Goal: Information Seeking & Learning: Learn about a topic

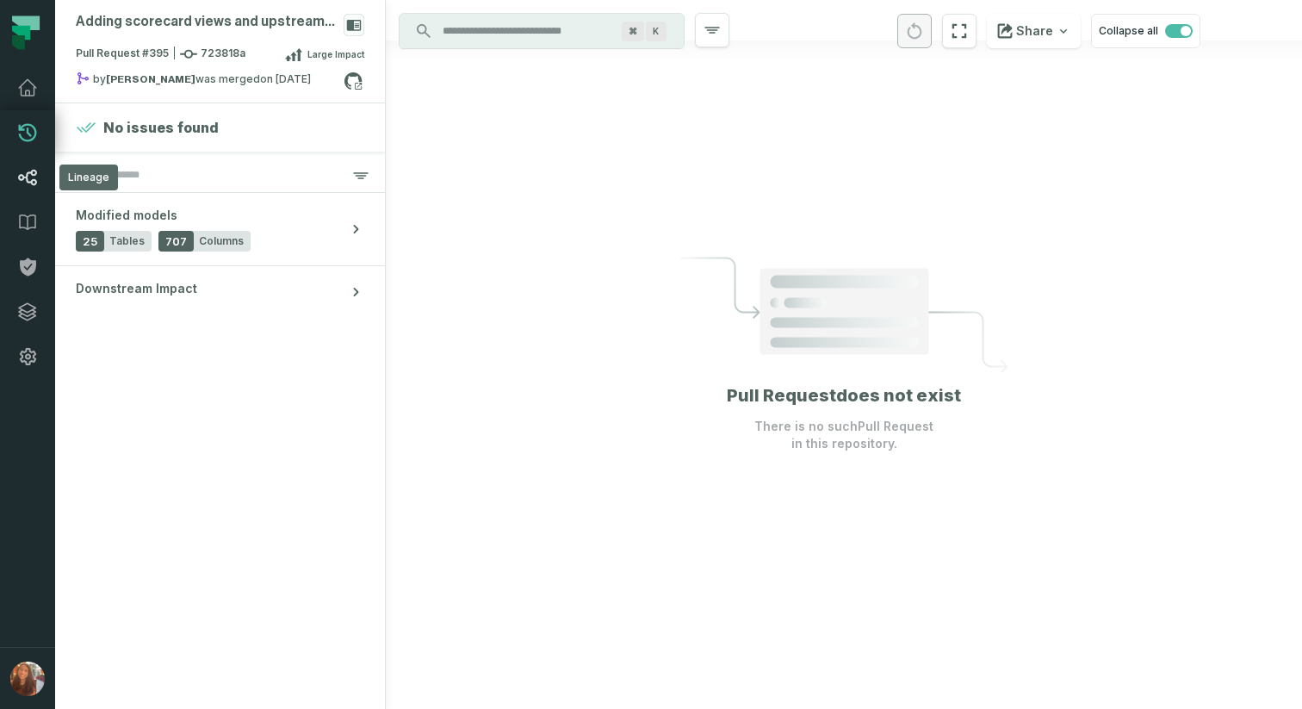
click at [30, 186] on icon at bounding box center [27, 177] width 21 height 21
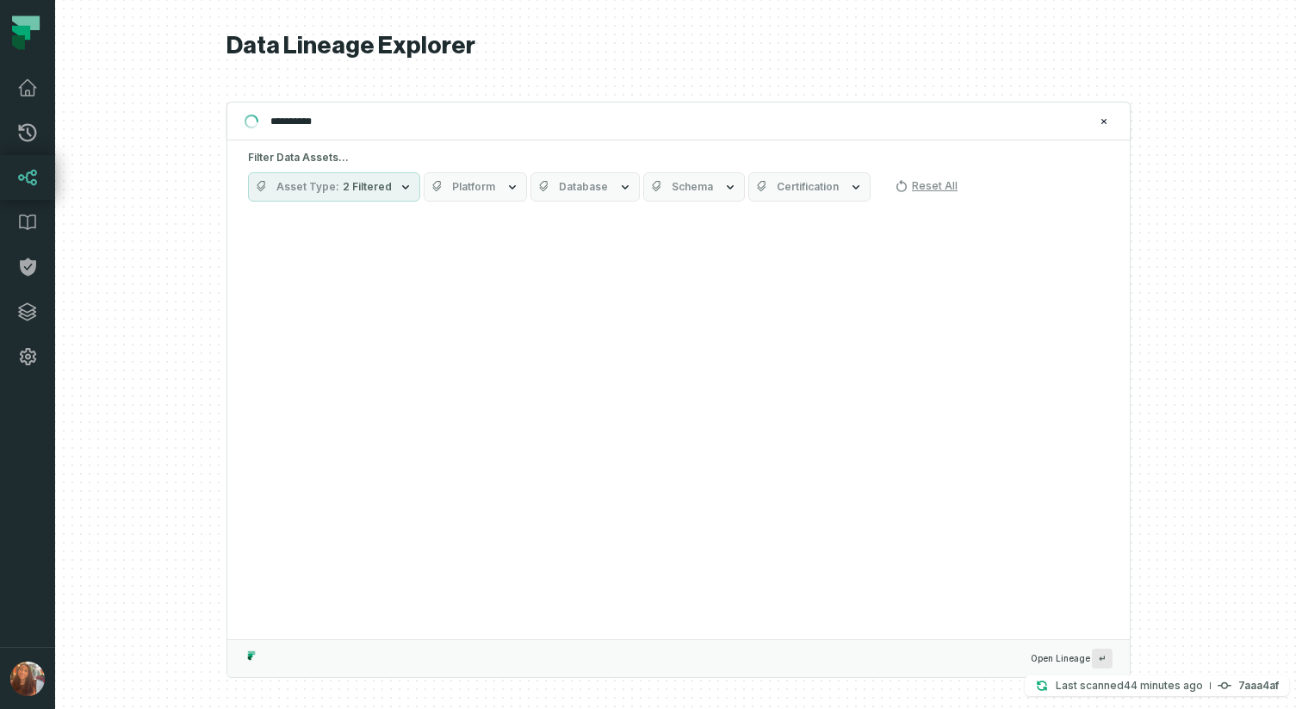
type input "**********"
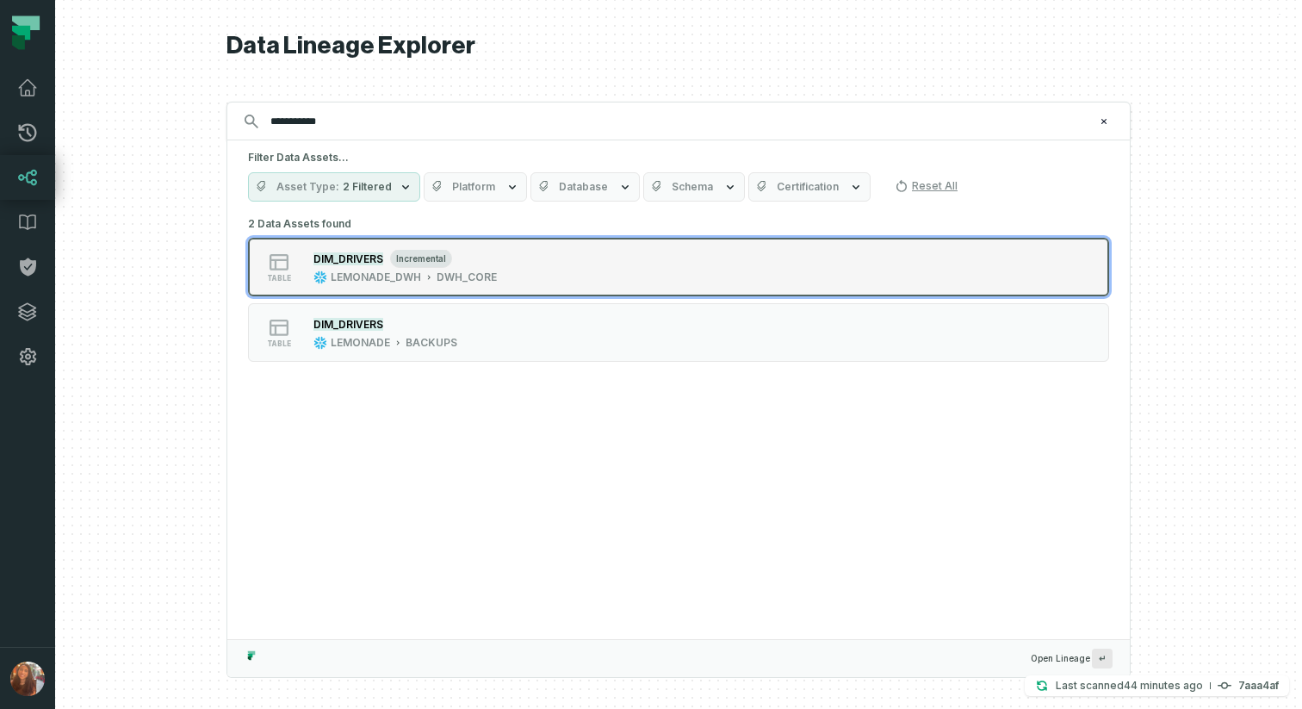
click at [478, 257] on div "DIM_DRIVERS incremental" at bounding box center [405, 258] width 183 height 17
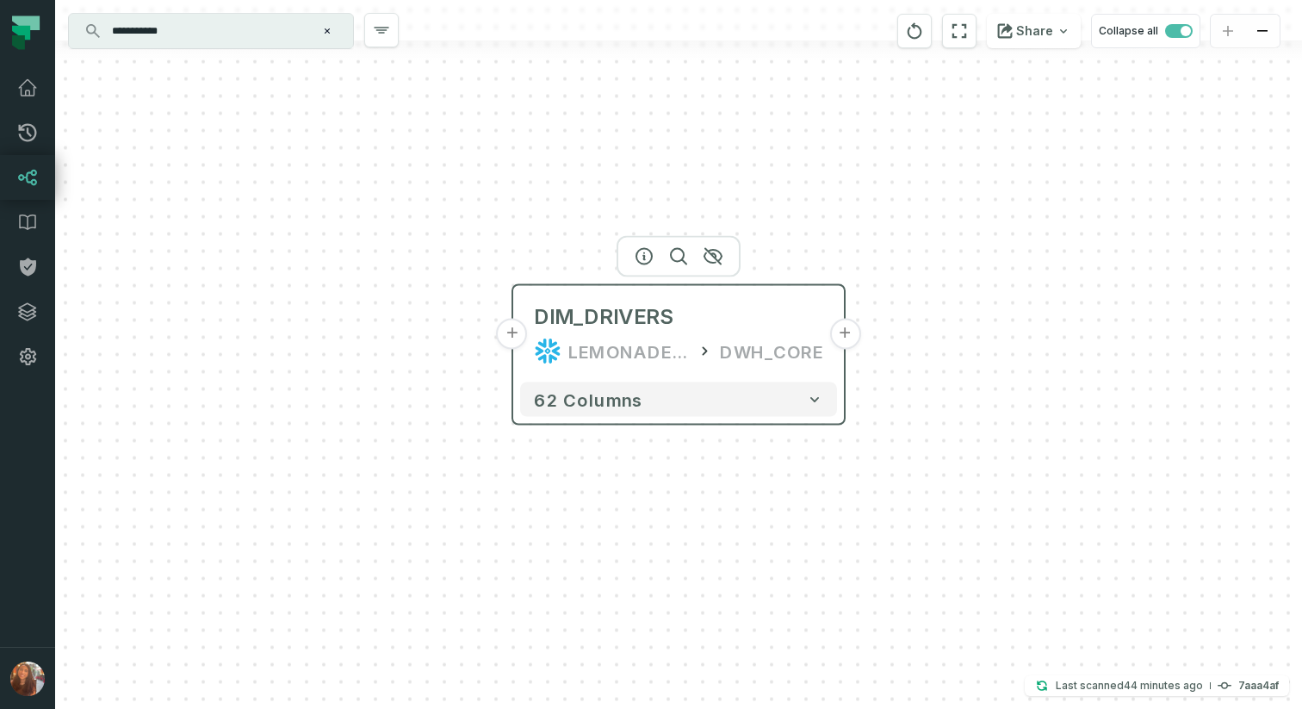
click at [850, 333] on button "+" at bounding box center [844, 334] width 31 height 31
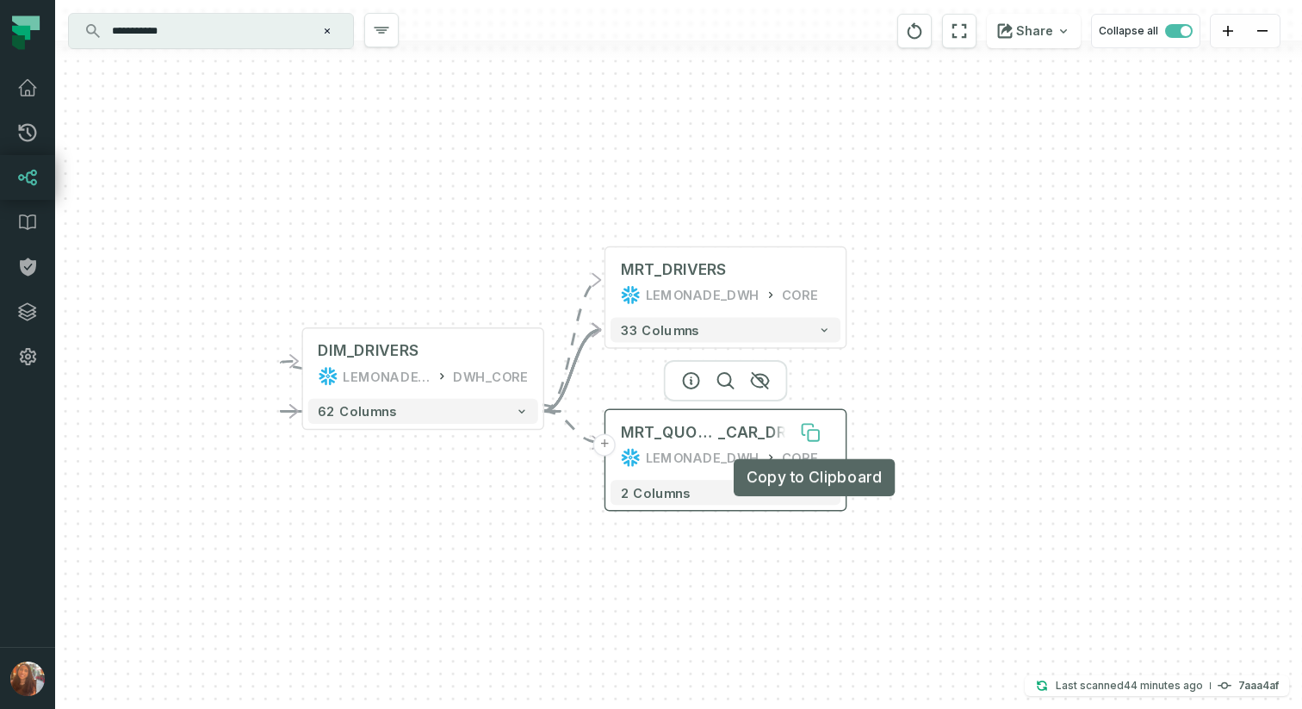
click at [829, 432] on button at bounding box center [811, 433] width 40 height 40
click at [810, 469] on div "MRT_QUOTES _CAR_DRIVERS LEMONADE_DWH CORE" at bounding box center [726, 445] width 230 height 60
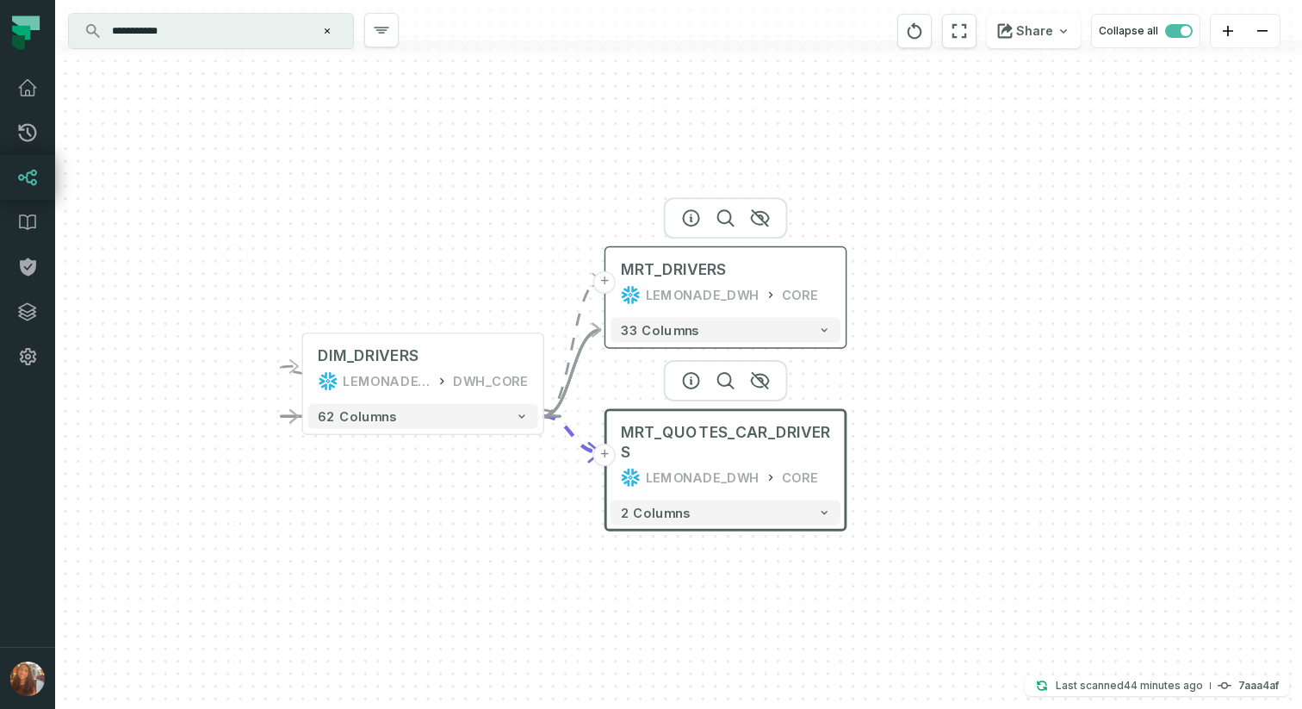
click at [819, 301] on div "LEMONADE_DWH CORE" at bounding box center [726, 295] width 210 height 20
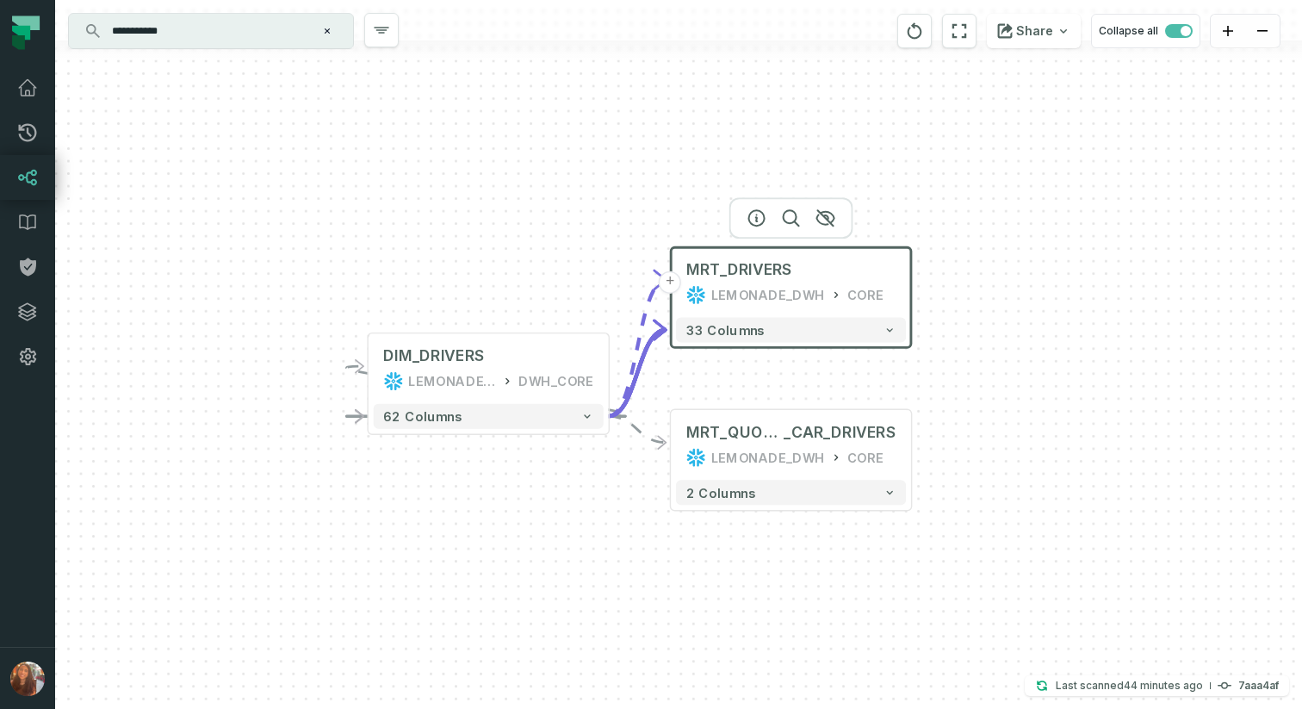
drag, startPoint x: 923, startPoint y: 307, endPoint x: 991, endPoint y: 306, distance: 67.2
click at [991, 306] on div "+ MRT_DRIVERS LEMONADE_DWH CORE 33 columns + MRT_QUOTES _CAR_DRIVERS LEMONADE_D…" at bounding box center [678, 354] width 1247 height 709
